Goal: Information Seeking & Learning: Check status

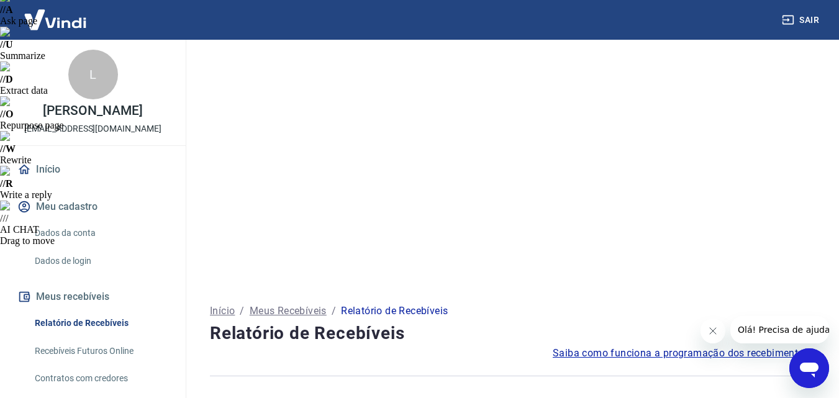
scroll to position [186, 0]
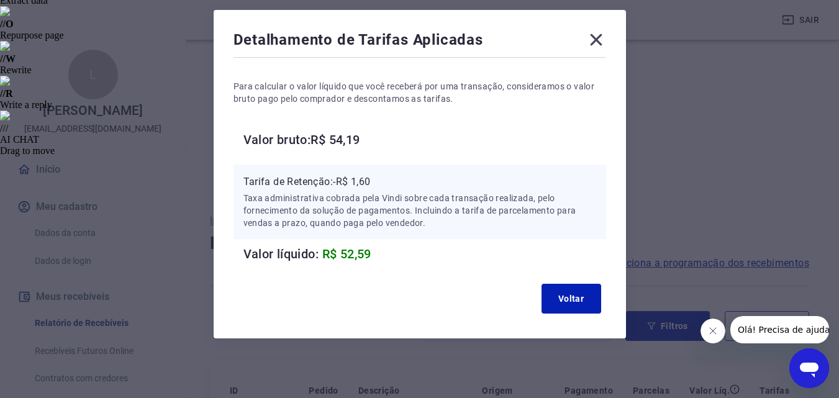
scroll to position [0, 0]
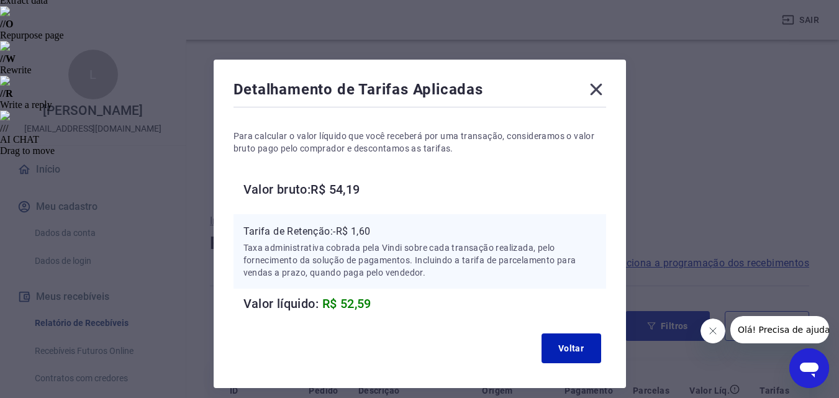
click at [351, 302] on span "R$ 52,59" at bounding box center [346, 303] width 49 height 15
click at [303, 93] on div "Detalhamento de Tarifas Aplicadas" at bounding box center [419, 91] width 373 height 25
click at [448, 157] on div "Para calcular o valor líquido que você receberá por uma transação, consideramos…" at bounding box center [419, 212] width 373 height 204
click at [597, 87] on icon at bounding box center [596, 90] width 12 height 12
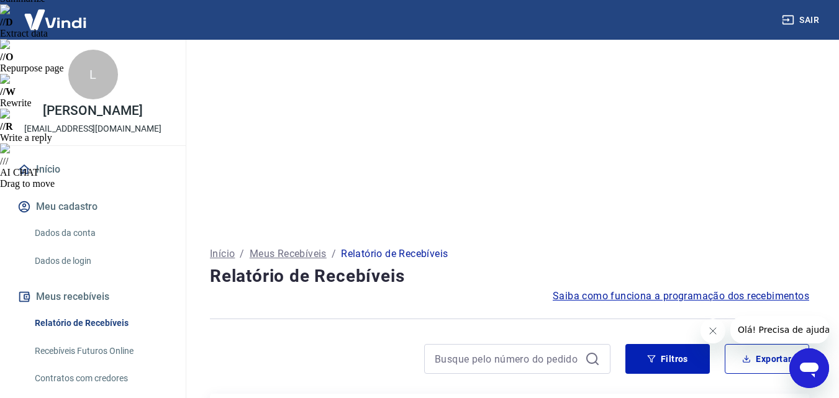
scroll to position [186, 0]
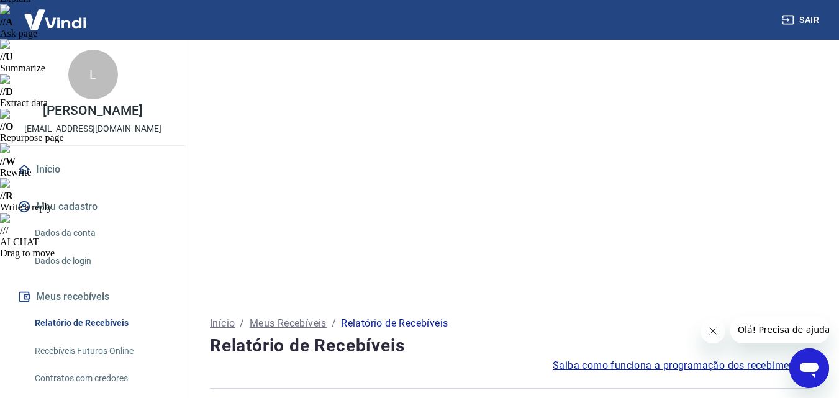
scroll to position [124, 0]
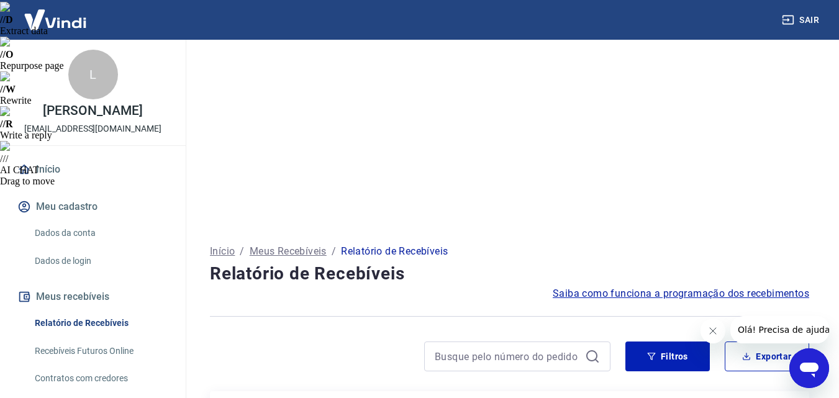
scroll to position [248, 0]
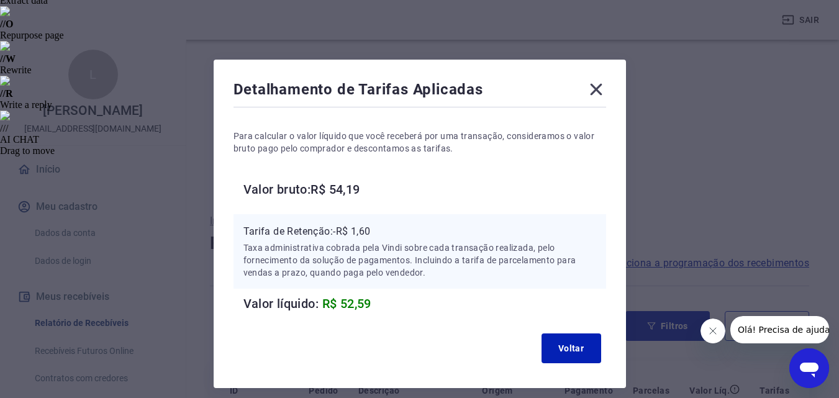
click at [332, 228] on p "Tarifa de Retenção: -R$ 1,60" at bounding box center [419, 231] width 353 height 15
click at [319, 194] on h6 "Valor bruto: R$ 54,19" at bounding box center [424, 189] width 363 height 20
click at [299, 193] on h6 "Valor bruto: R$ 54,19" at bounding box center [424, 189] width 363 height 20
click at [314, 141] on p "Para calcular o valor líquido que você receberá por uma transação, consideramos…" at bounding box center [419, 142] width 373 height 25
click at [369, 146] on p "Para calcular o valor líquido que você receberá por uma transação, consideramos…" at bounding box center [419, 142] width 373 height 25
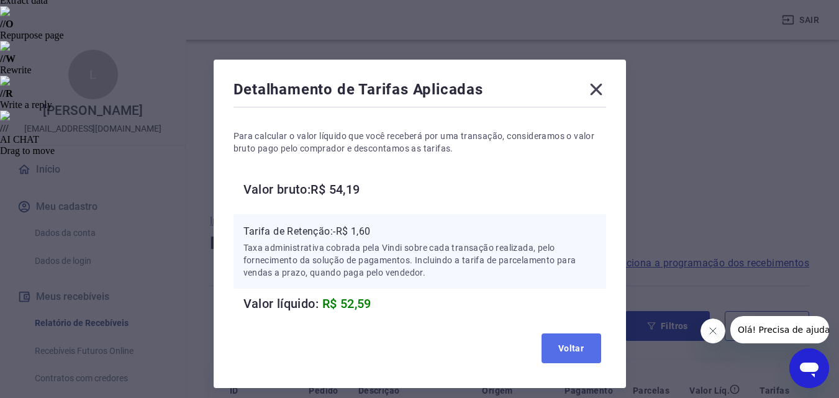
click at [573, 347] on button "Voltar" at bounding box center [571, 348] width 60 height 30
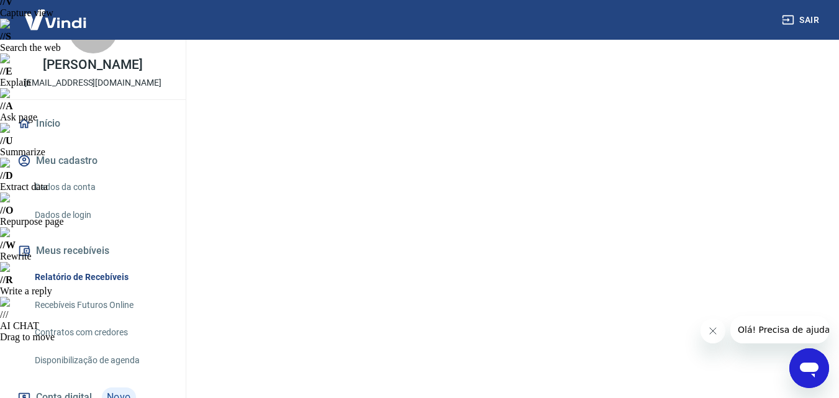
scroll to position [124, 0]
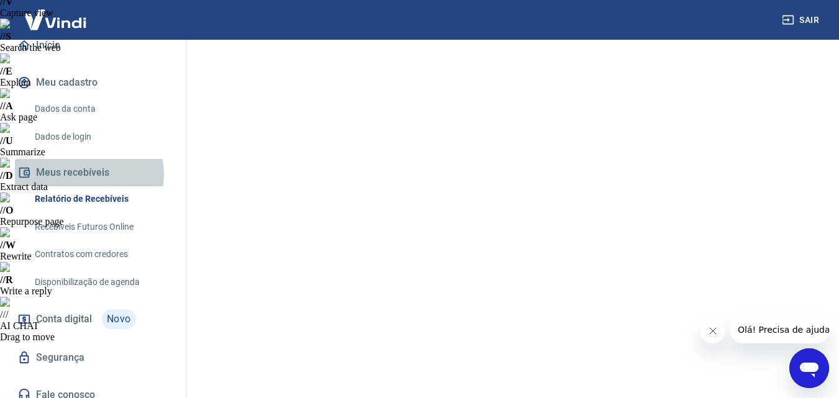
click at [87, 174] on button "Meus recebíveis" at bounding box center [93, 172] width 156 height 27
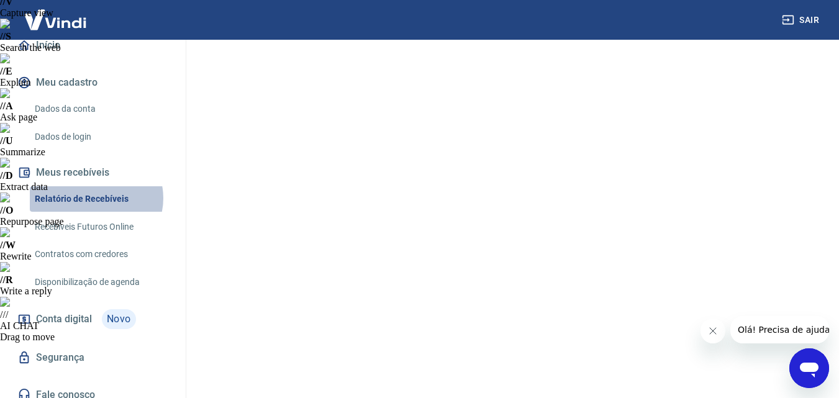
click at [96, 198] on link "Relatório de Recebíveis" at bounding box center [100, 198] width 141 height 25
